Goal: Complete application form

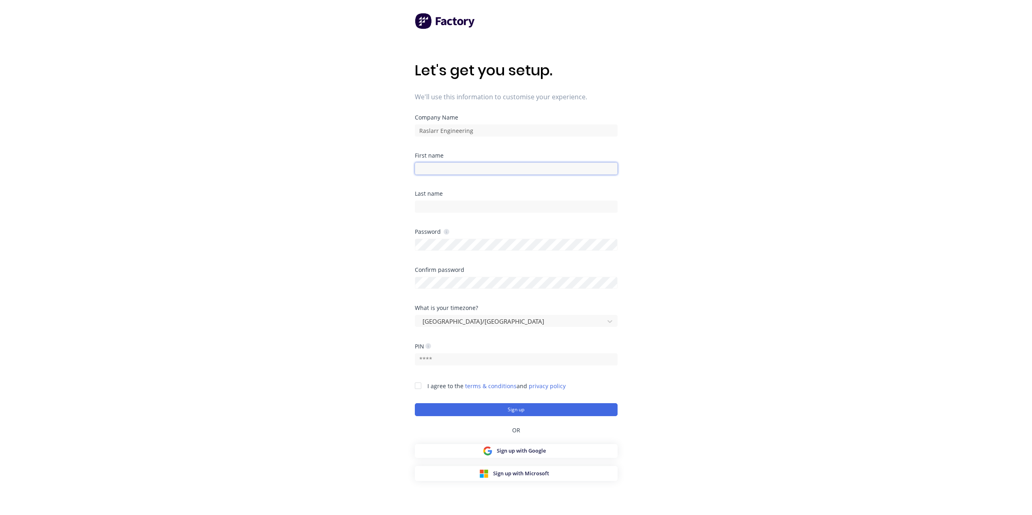
click at [469, 166] on input at bounding box center [516, 169] width 203 height 12
type input "Sophie"
click at [460, 205] on input at bounding box center [516, 207] width 203 height 12
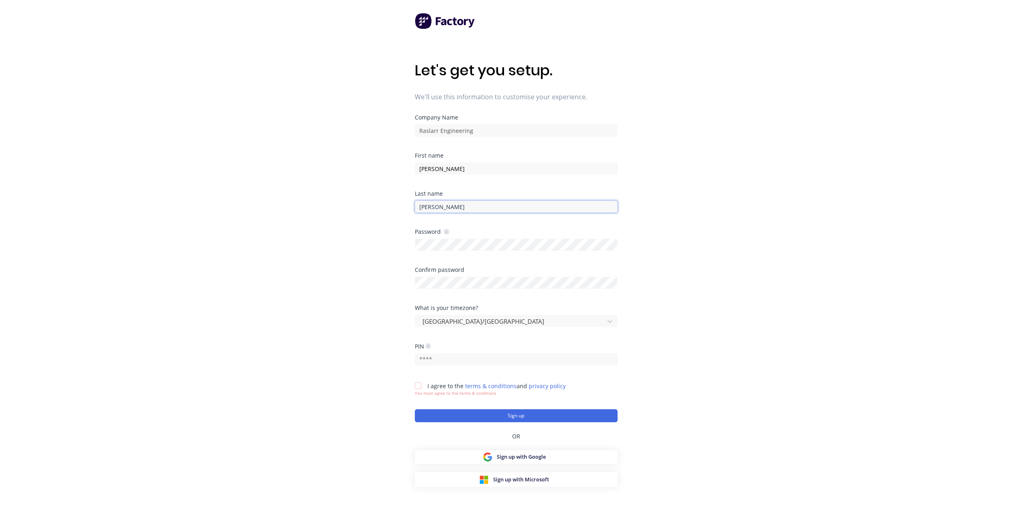
type input "Youngberg"
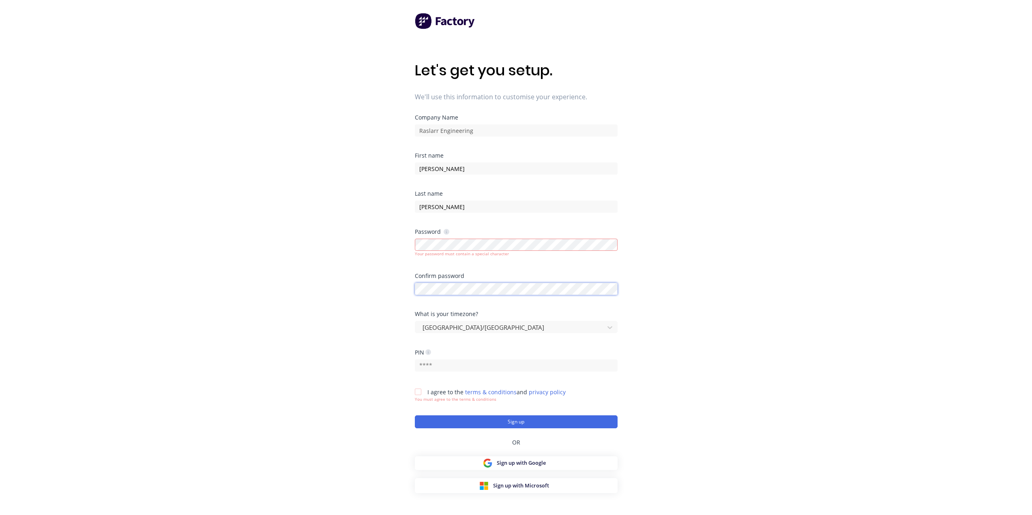
click at [444, 278] on div "Confirm password" at bounding box center [516, 284] width 203 height 22
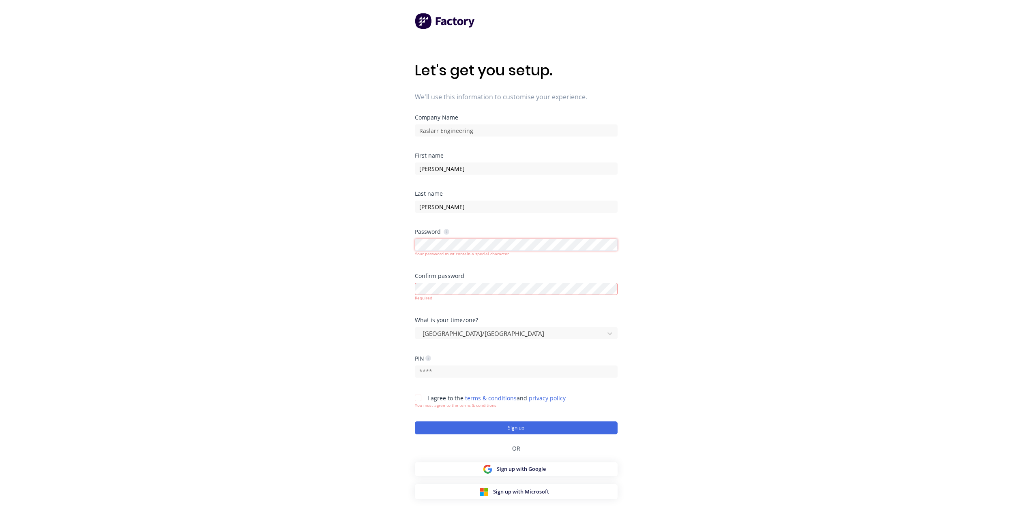
click at [410, 249] on div "Let's get you setup. We'll use this information to customise your experience. C…" at bounding box center [516, 274] width 1032 height 548
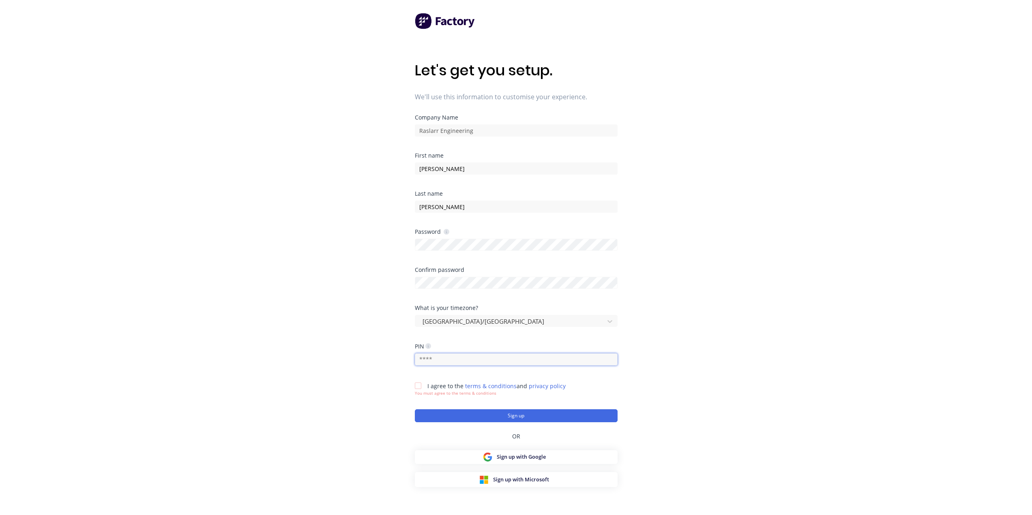
click at [449, 362] on input "text" at bounding box center [516, 359] width 203 height 12
click at [418, 386] on div at bounding box center [418, 386] width 16 height 16
click at [438, 362] on input "text" at bounding box center [516, 359] width 203 height 12
type input "9"
type input "1"
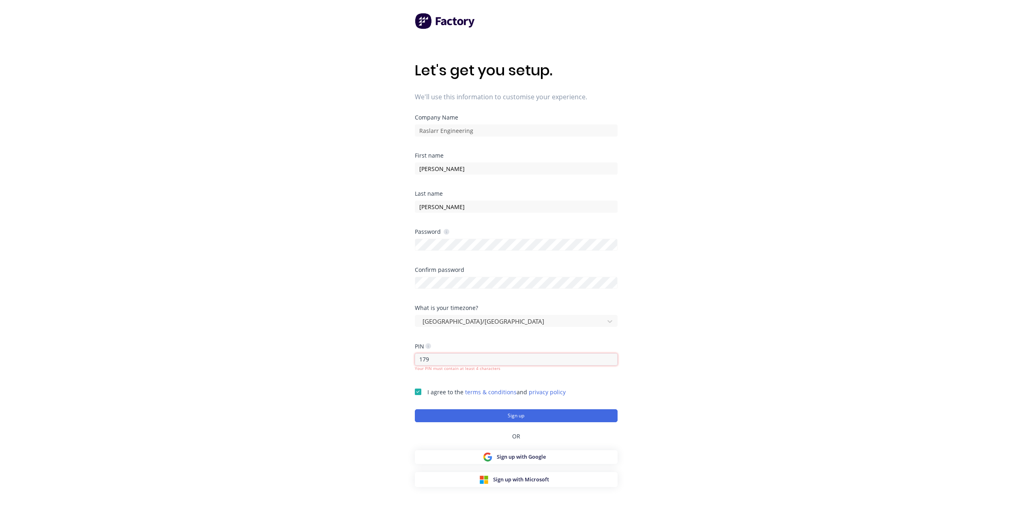
type input "1793"
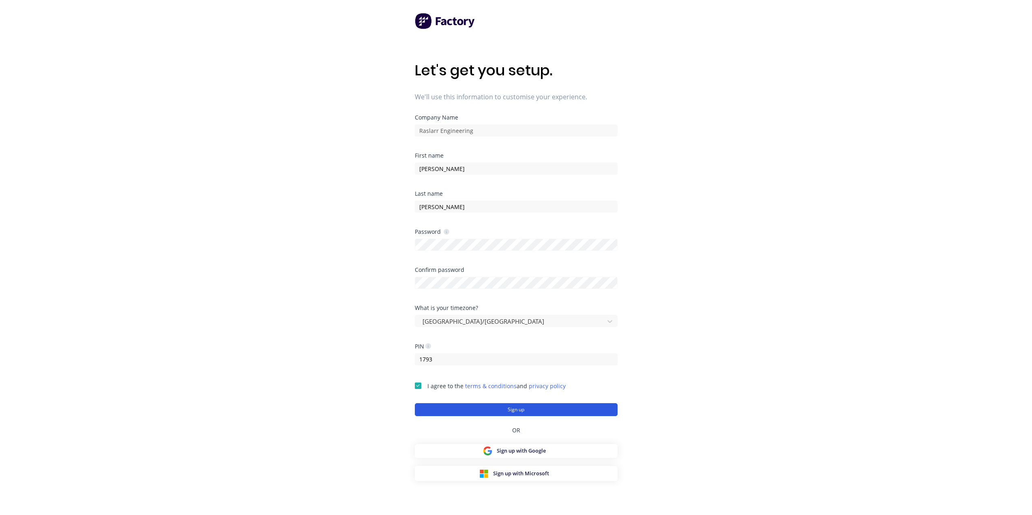
click at [503, 412] on button "Sign up" at bounding box center [516, 409] width 203 height 13
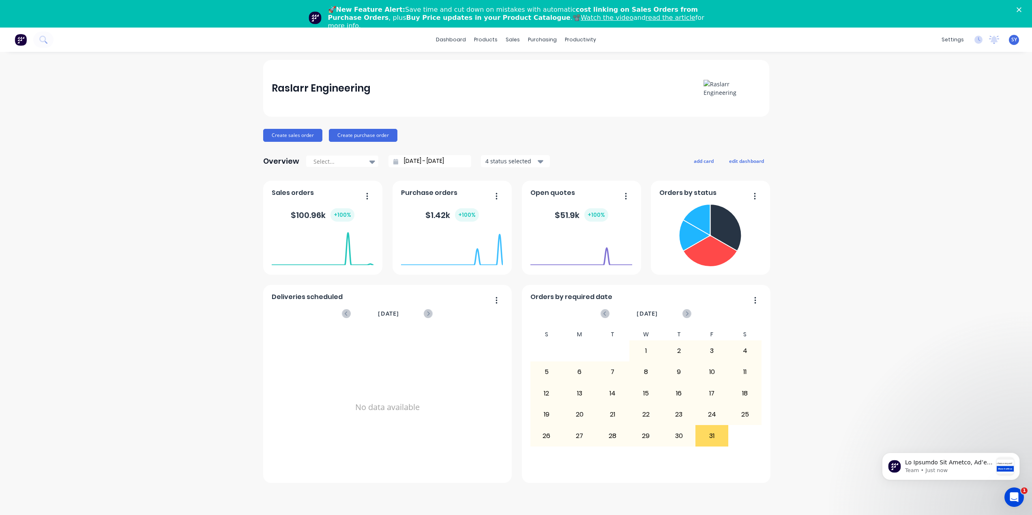
click at [803, 48] on div "dashboard products sales purchasing productivity dashboard products Product Cat…" at bounding box center [516, 40] width 1032 height 24
